Goal: Communication & Community: Participate in discussion

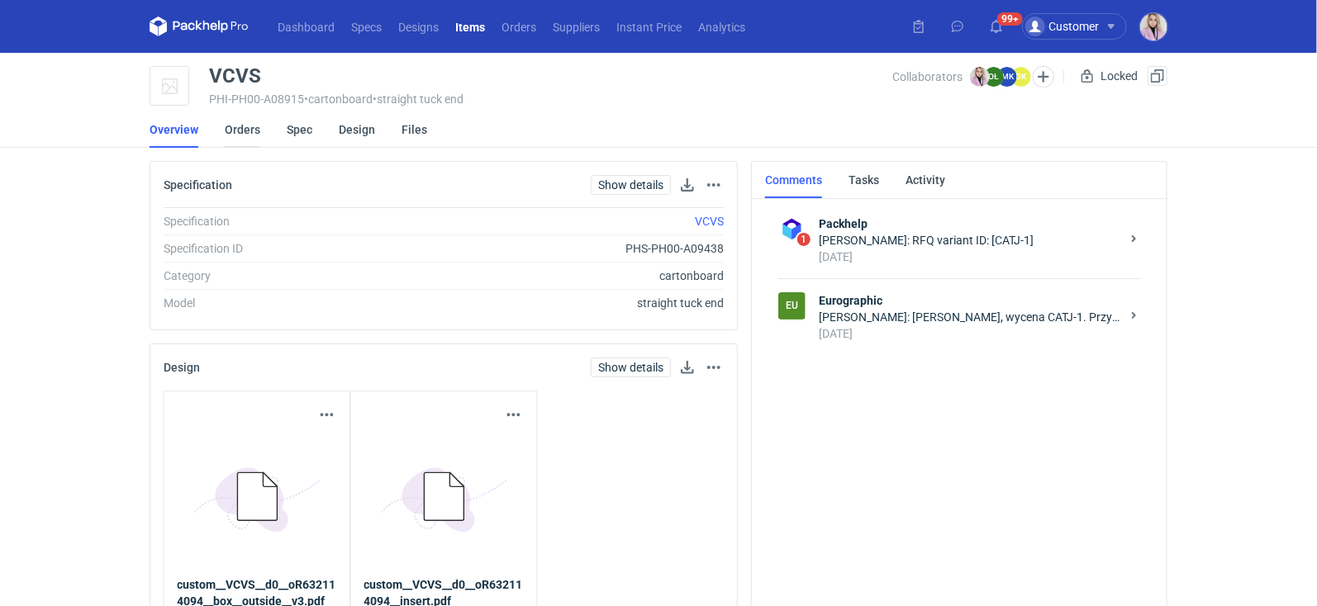
click at [245, 128] on link "Orders" at bounding box center [243, 130] width 36 height 36
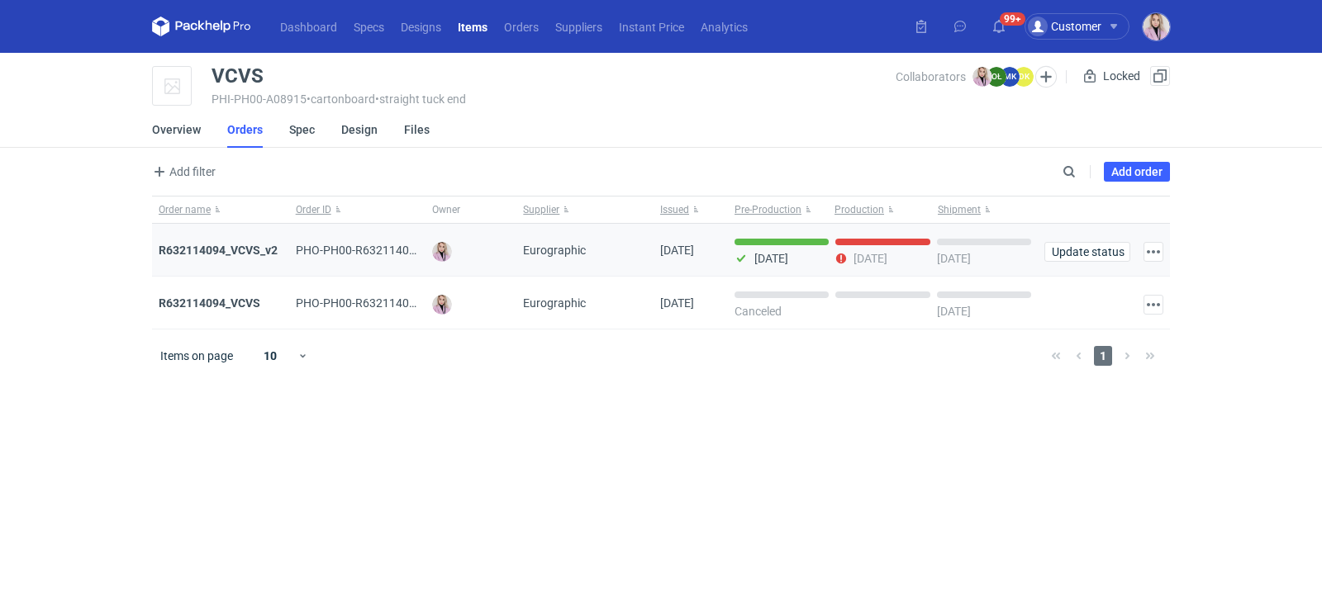
click at [271, 260] on div "R632114094_VCVS_v2" at bounding box center [220, 250] width 137 height 53
click at [260, 256] on div "R632114094_VCVS_v2" at bounding box center [221, 250] width 124 height 17
click at [234, 251] on strong "R632114094_VCVS_v2" at bounding box center [218, 250] width 119 height 13
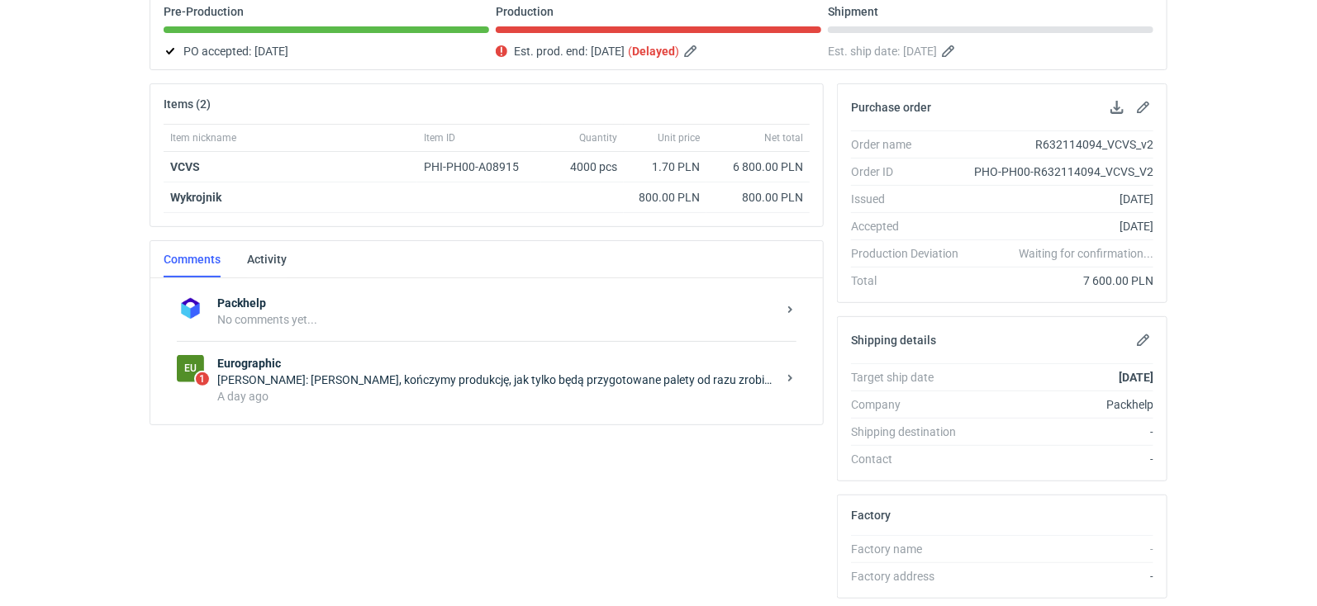
click at [348, 377] on div "Olga Łopatowicz: Pani Klaudio, kończymy produkcję, jak tylko będą przygotowane …" at bounding box center [496, 380] width 559 height 17
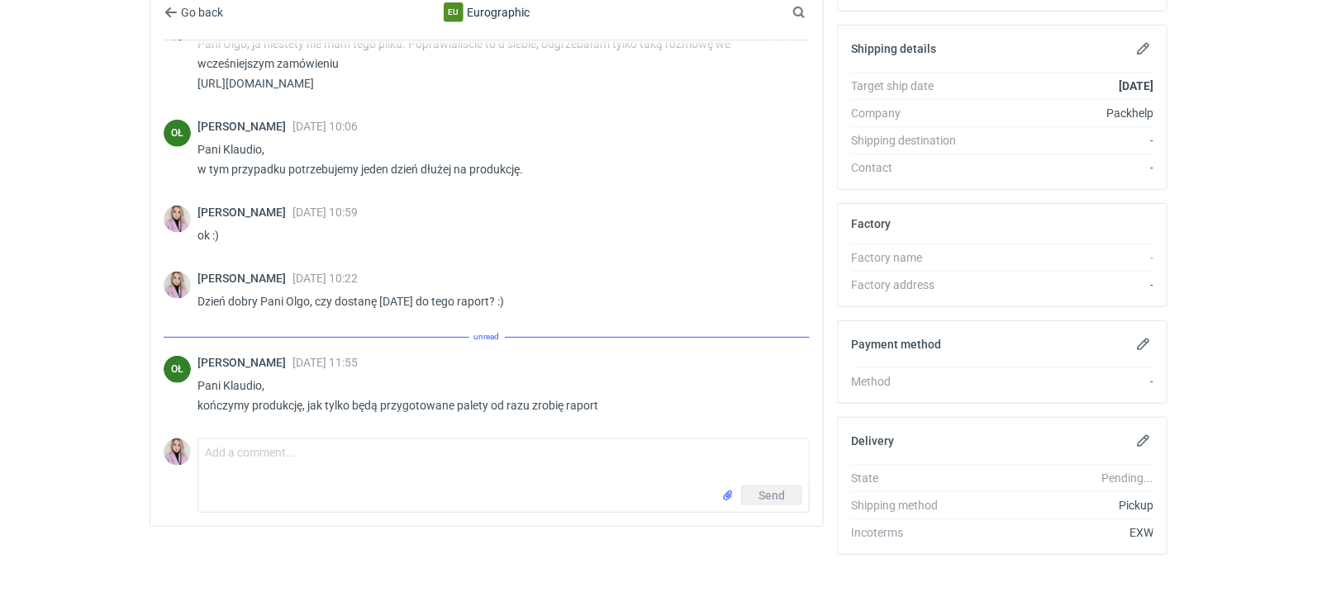
scroll to position [463, 0]
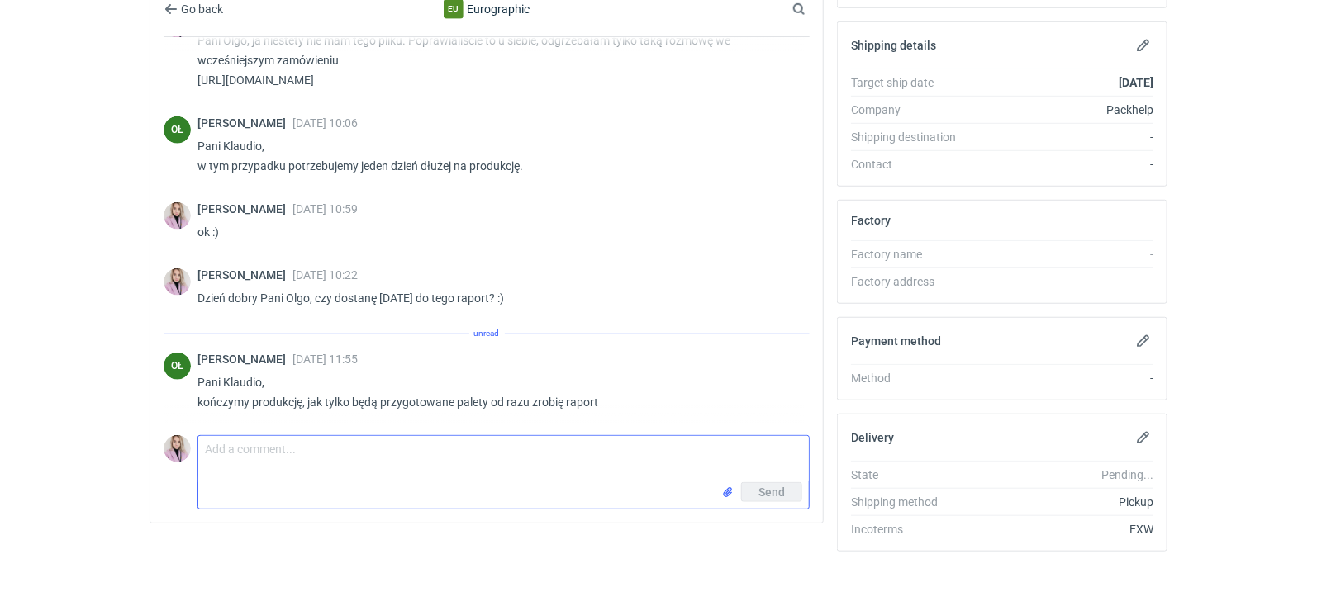
click at [263, 436] on textarea "Comment message" at bounding box center [503, 459] width 611 height 46
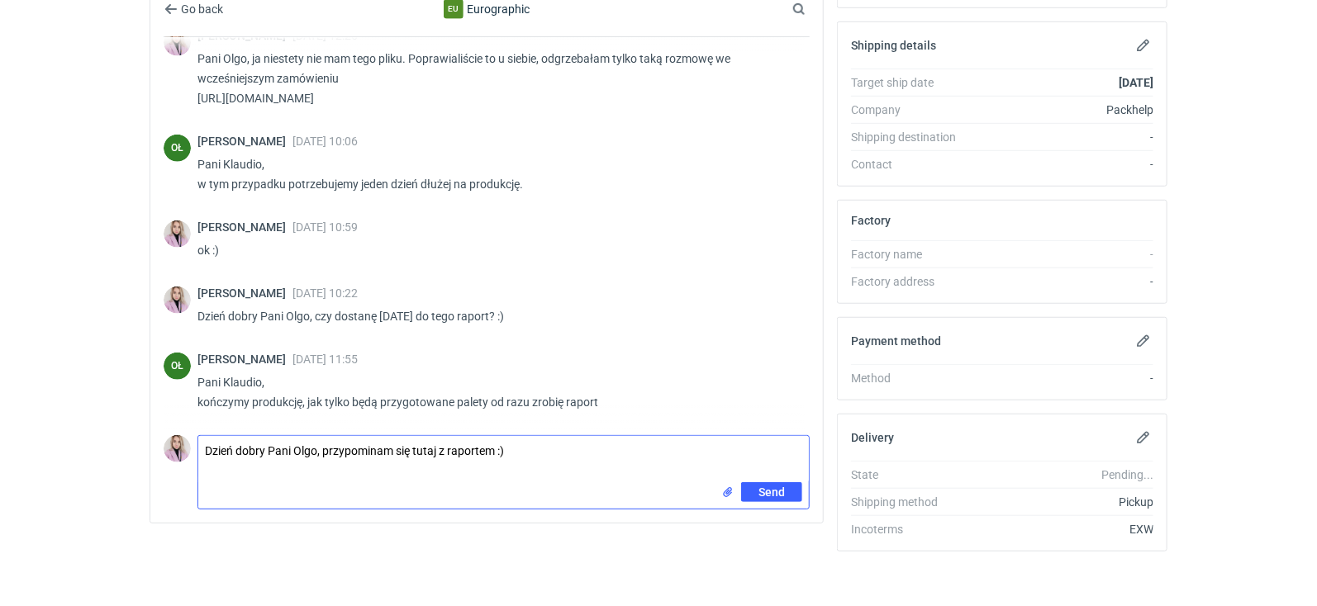
type textarea "Dzień dobry Pani Olgo, przypominam się tutaj z raportem :)"
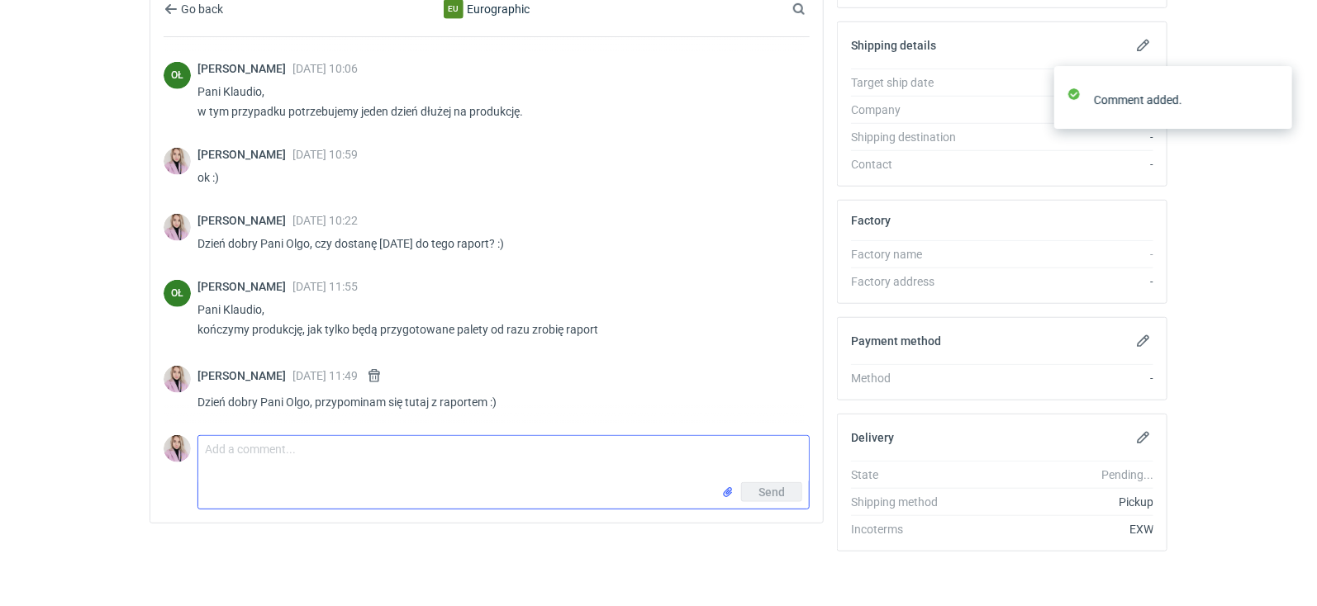
scroll to position [610, 0]
